Goal: Task Accomplishment & Management: Complete application form

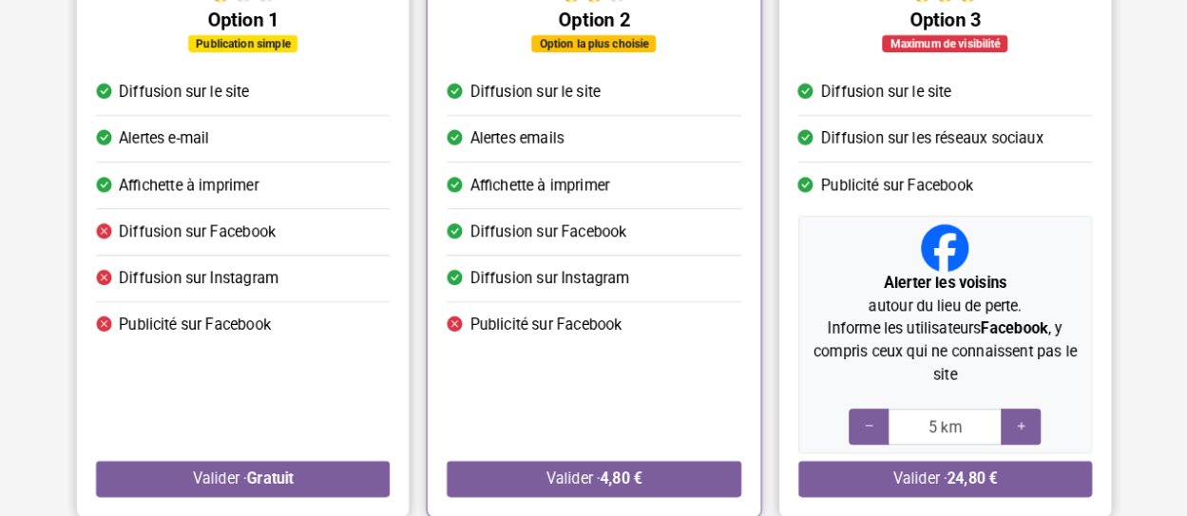
scroll to position [285, 0]
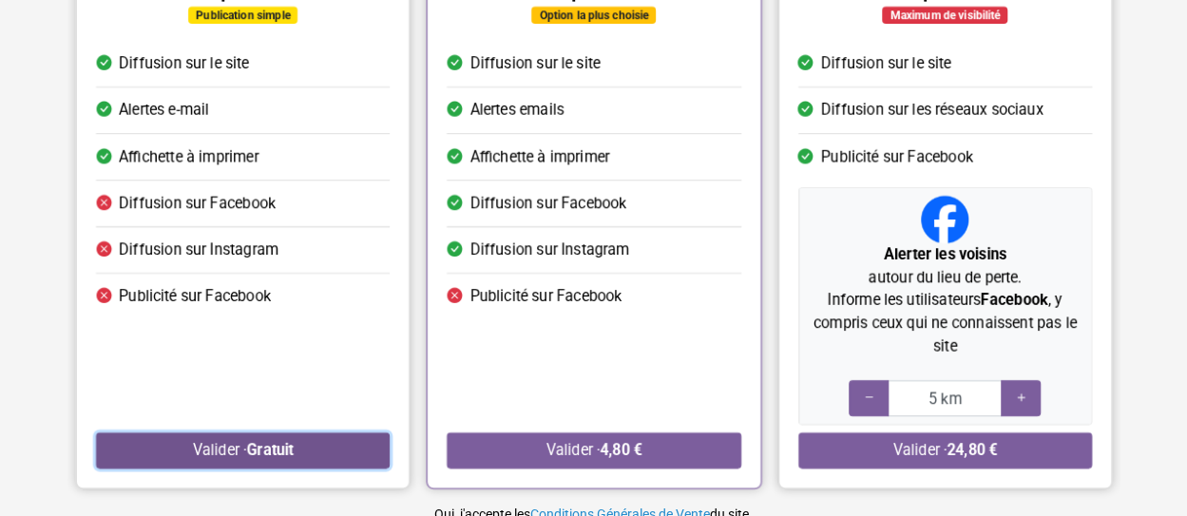
click at [310, 449] on button "Valider · Gratuit" at bounding box center [243, 450] width 294 height 36
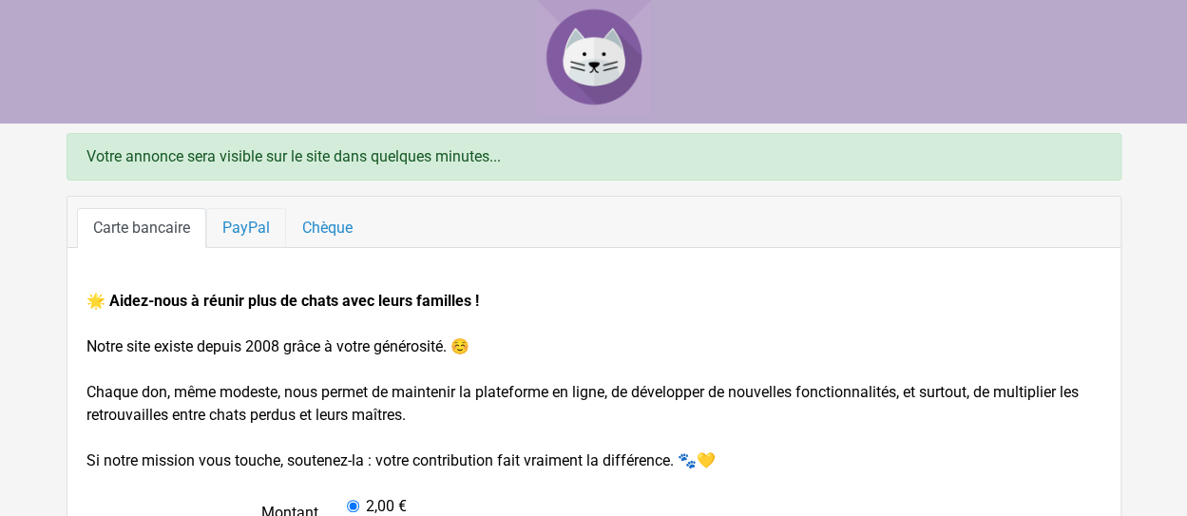
click at [238, 223] on link "PayPal" at bounding box center [246, 228] width 80 height 40
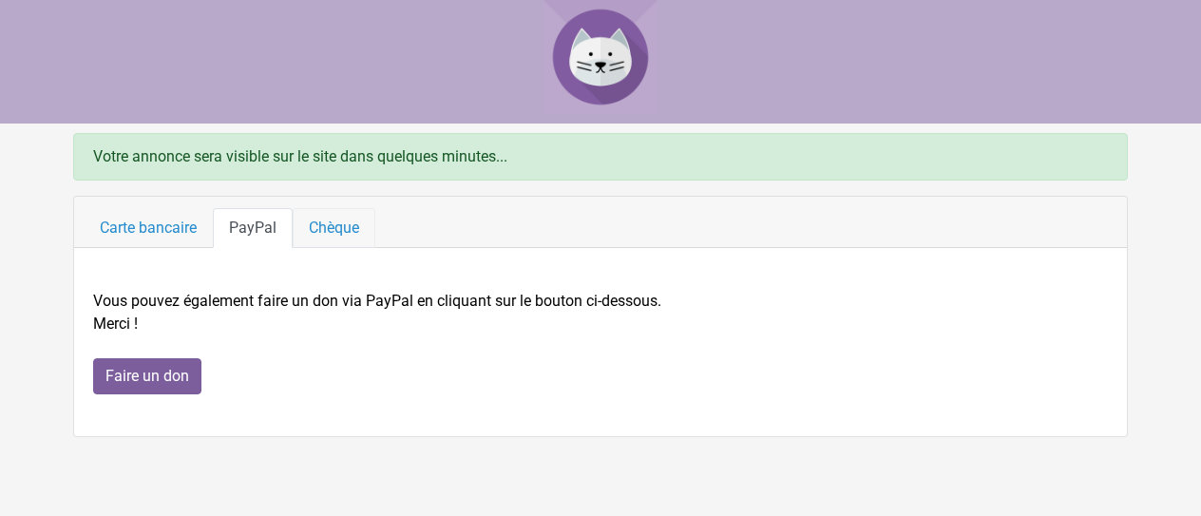
click at [319, 221] on link "Chèque" at bounding box center [334, 228] width 83 height 40
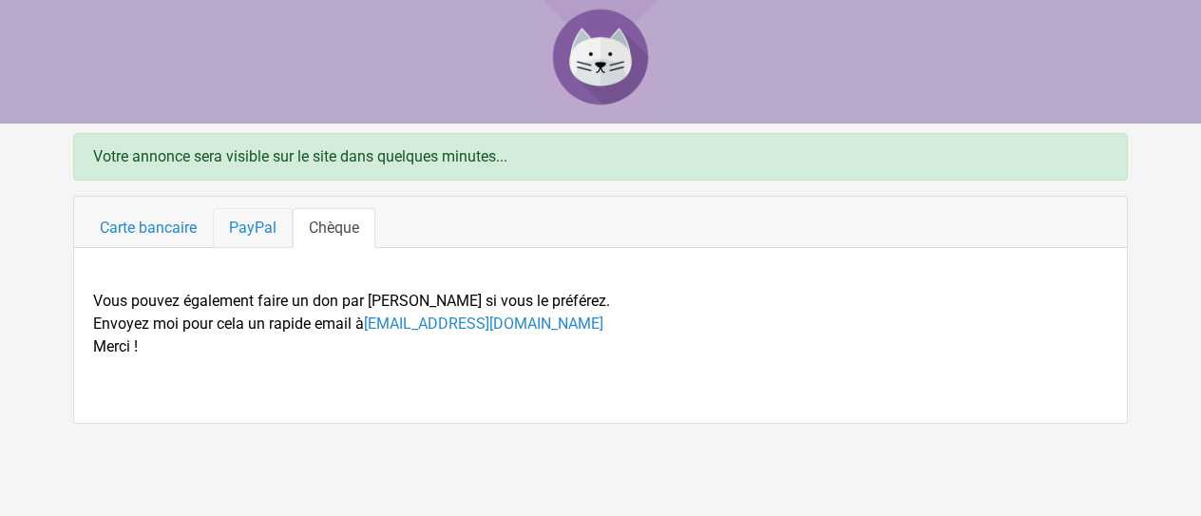
click at [243, 221] on link "PayPal" at bounding box center [253, 228] width 80 height 40
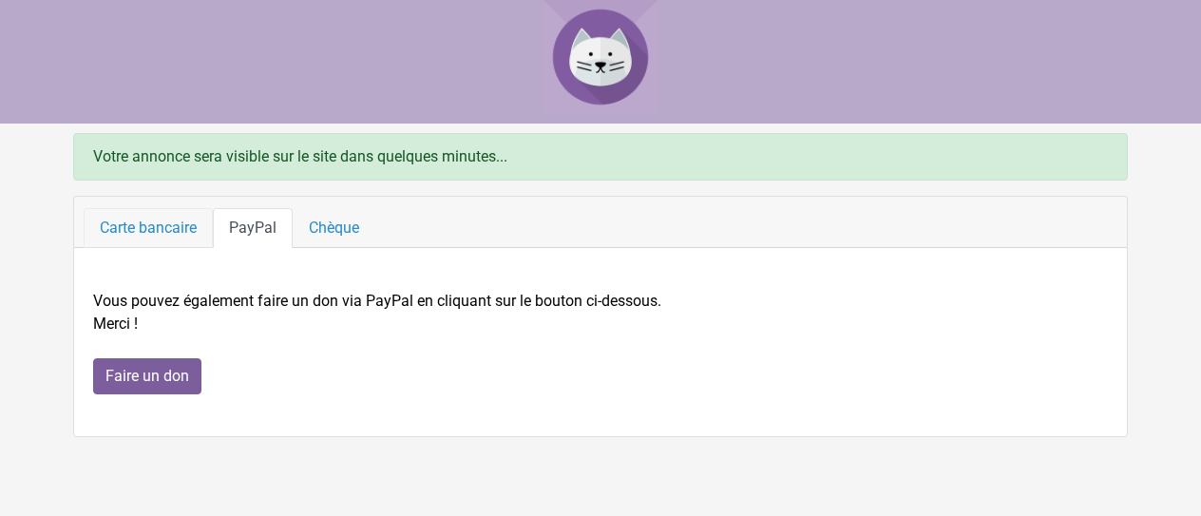
click at [159, 229] on link "Carte bancaire" at bounding box center [148, 228] width 129 height 40
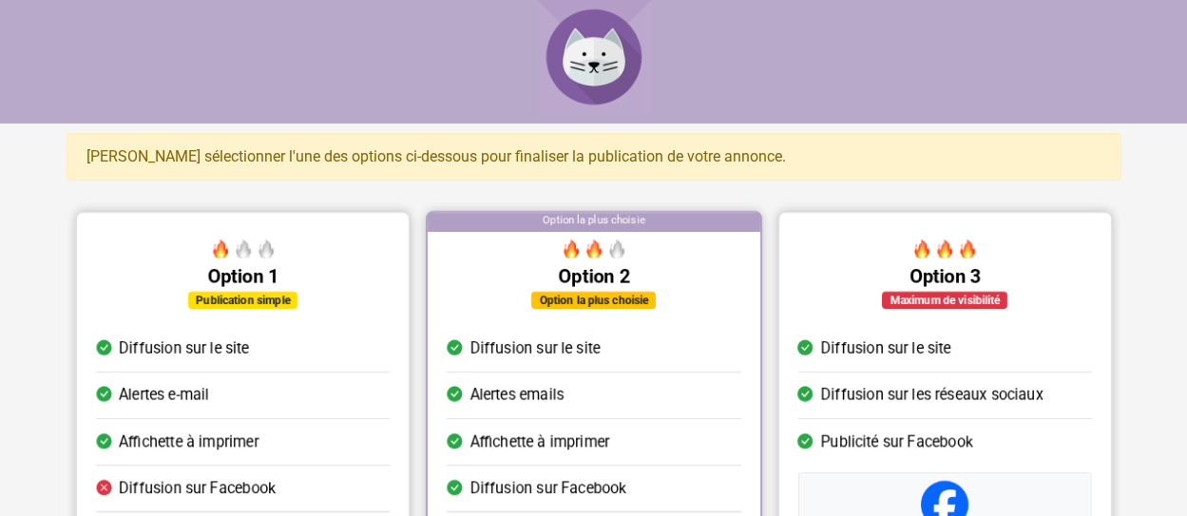
scroll to position [285, 0]
